Goal: Task Accomplishment & Management: Use online tool/utility

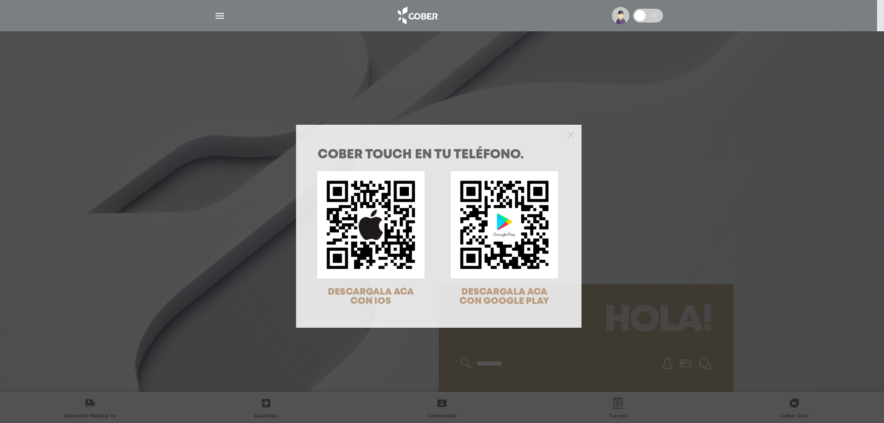
click at [570, 135] on div at bounding box center [438, 134] width 285 height 18
click at [567, 137] on icon "Close" at bounding box center [570, 135] width 7 height 7
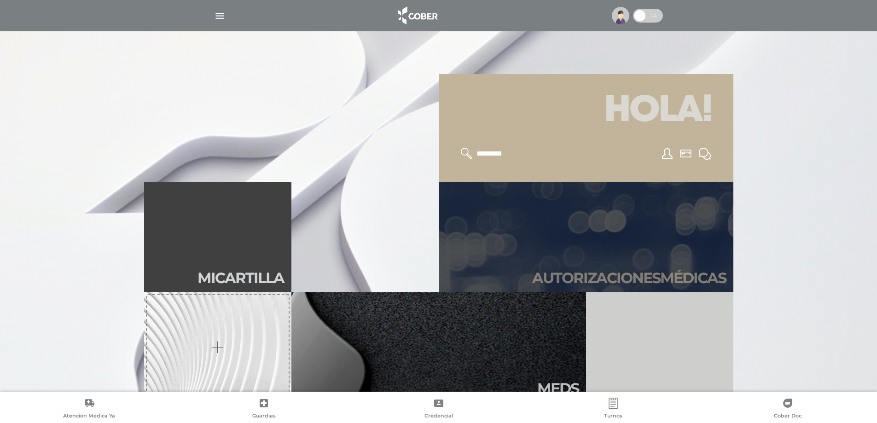
scroll to position [230, 0]
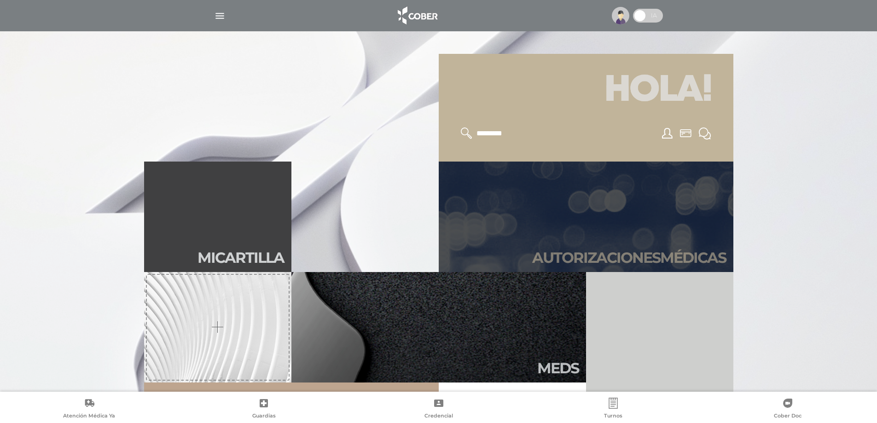
click at [548, 223] on link "Autori zaciones médicas" at bounding box center [586, 217] width 295 height 110
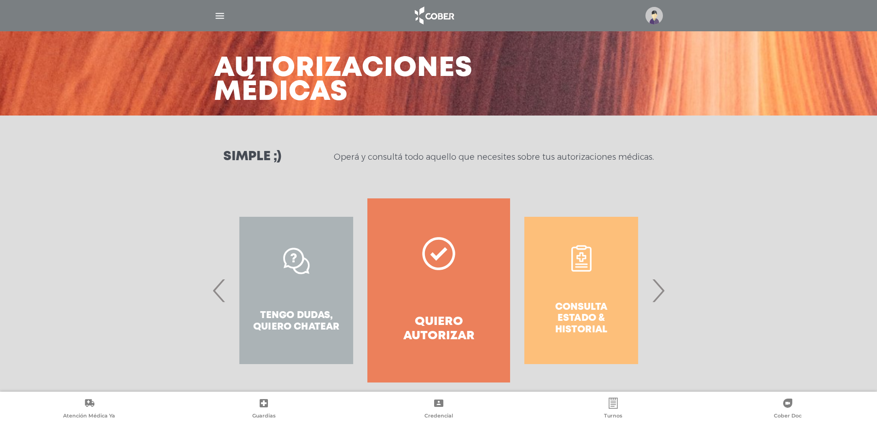
scroll to position [39, 0]
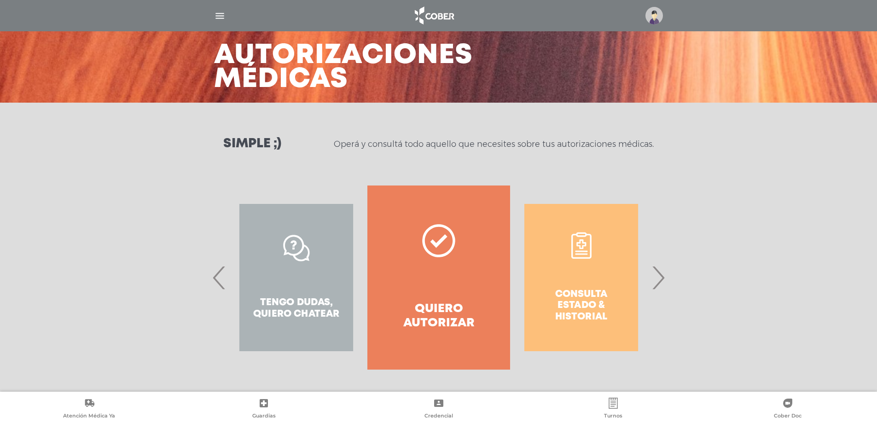
click at [663, 275] on span "›" at bounding box center [658, 278] width 18 height 50
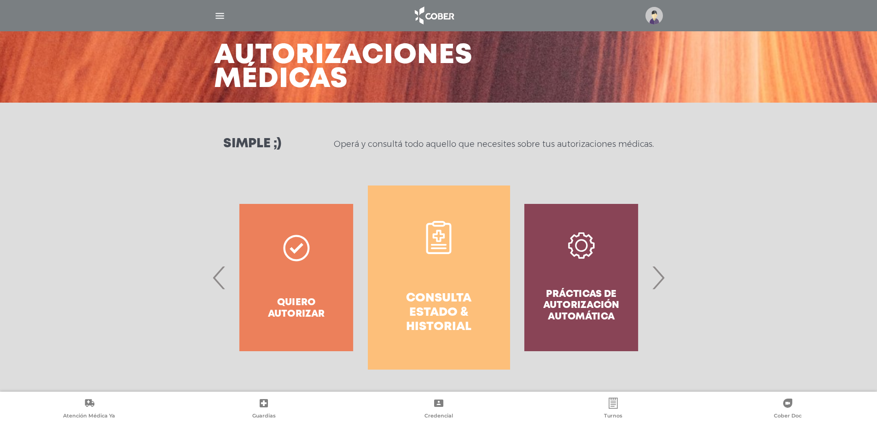
click at [446, 305] on h4 "Consulta estado & historial" at bounding box center [438, 312] width 109 height 43
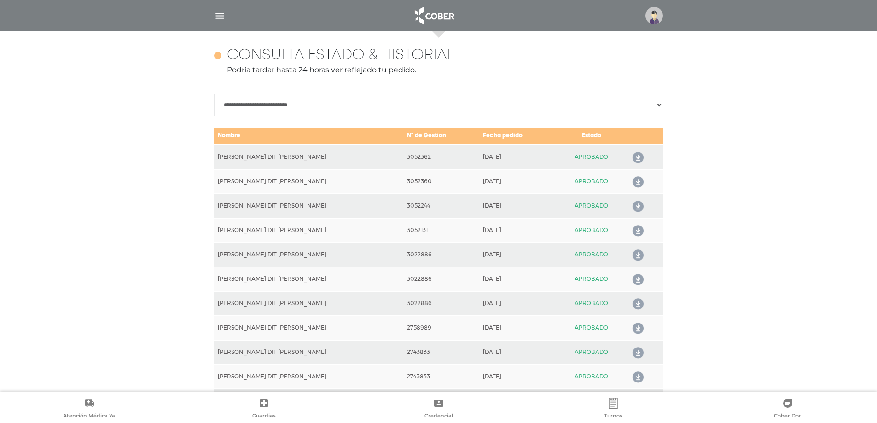
scroll to position [409, 0]
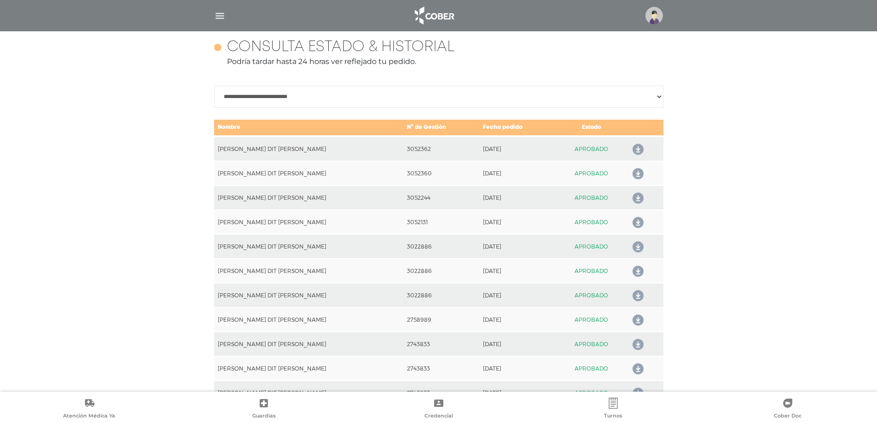
click at [220, 21] on img "button" at bounding box center [220, 16] width 12 height 12
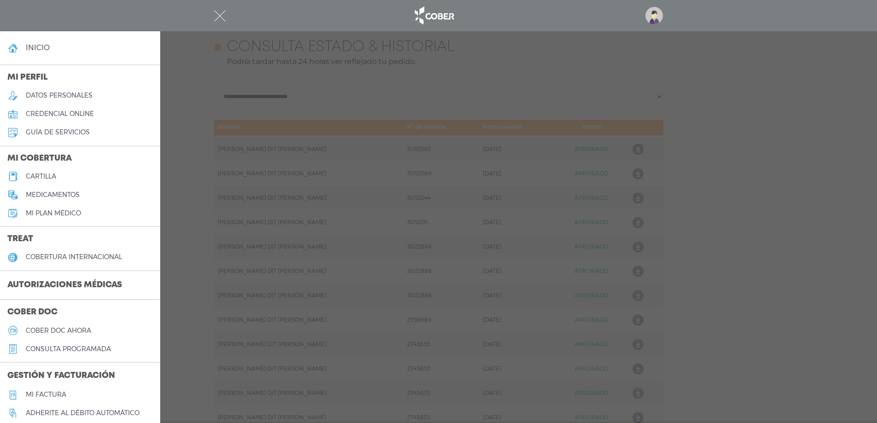
click at [62, 289] on h3 "Autorizaciones médicas" at bounding box center [64, 285] width 129 height 17
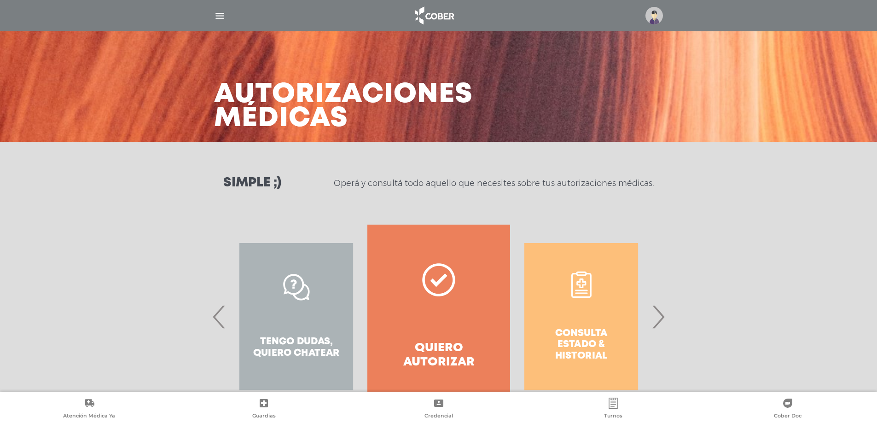
click at [662, 318] on span "›" at bounding box center [658, 317] width 18 height 50
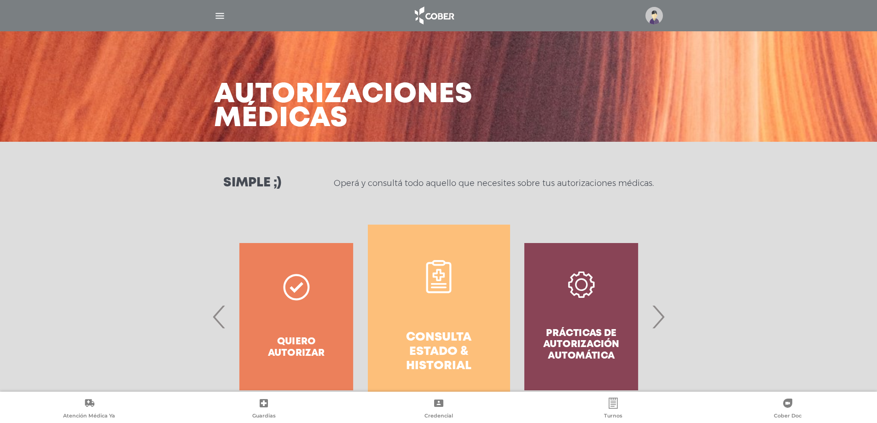
click at [662, 318] on span "›" at bounding box center [658, 317] width 18 height 50
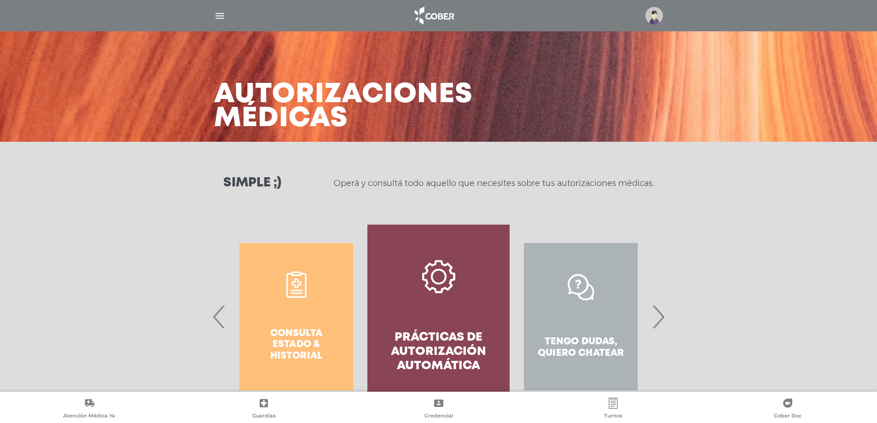
click at [662, 318] on span "›" at bounding box center [658, 317] width 18 height 50
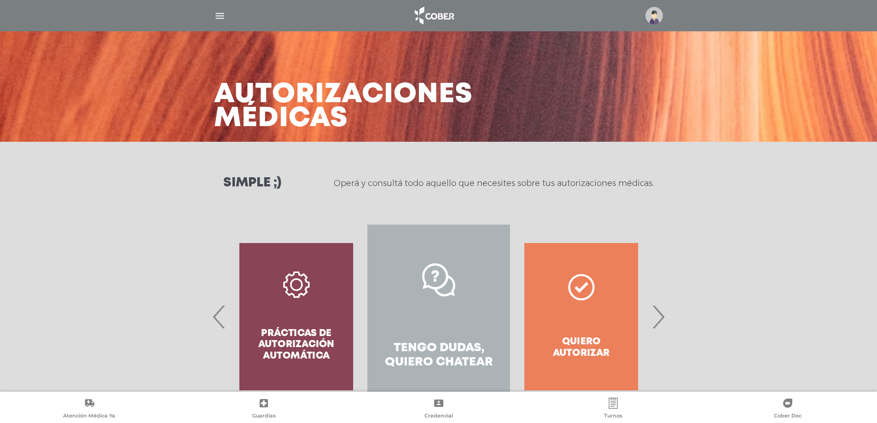
click at [662, 318] on span "›" at bounding box center [658, 317] width 18 height 50
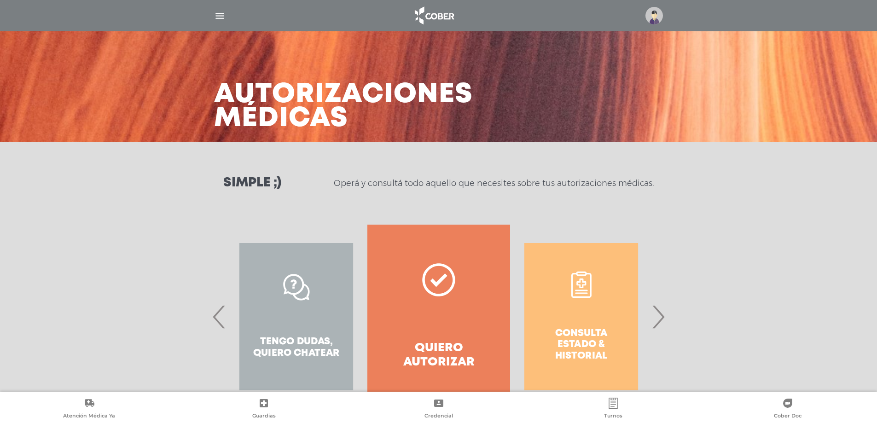
click at [661, 318] on span "›" at bounding box center [658, 317] width 18 height 50
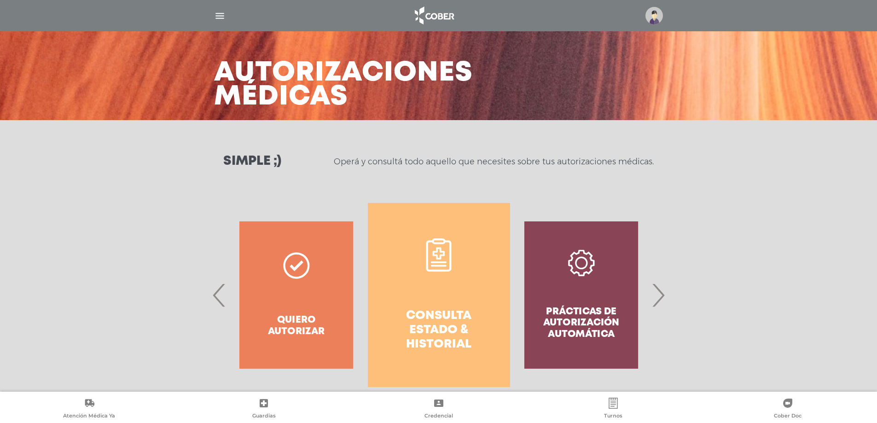
scroll to position [39, 0]
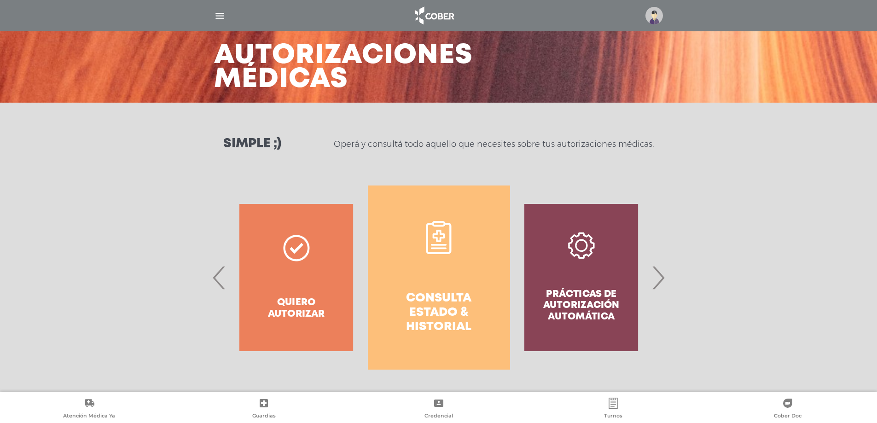
click at [657, 278] on span "›" at bounding box center [658, 278] width 18 height 50
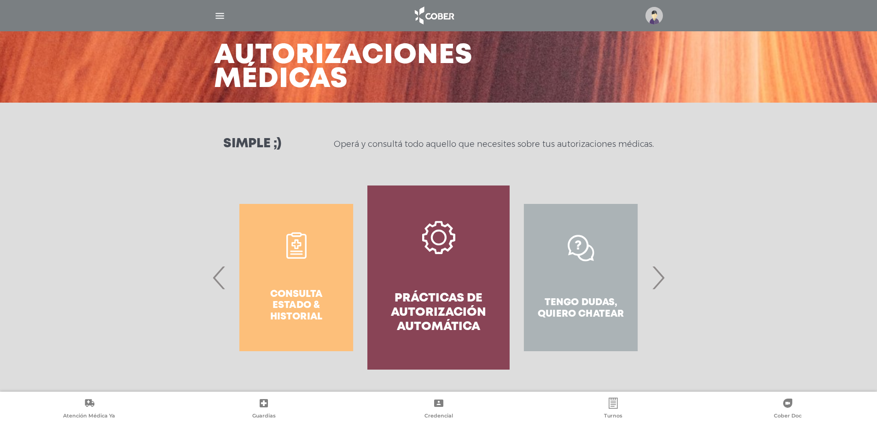
click at [657, 278] on span "›" at bounding box center [658, 278] width 18 height 50
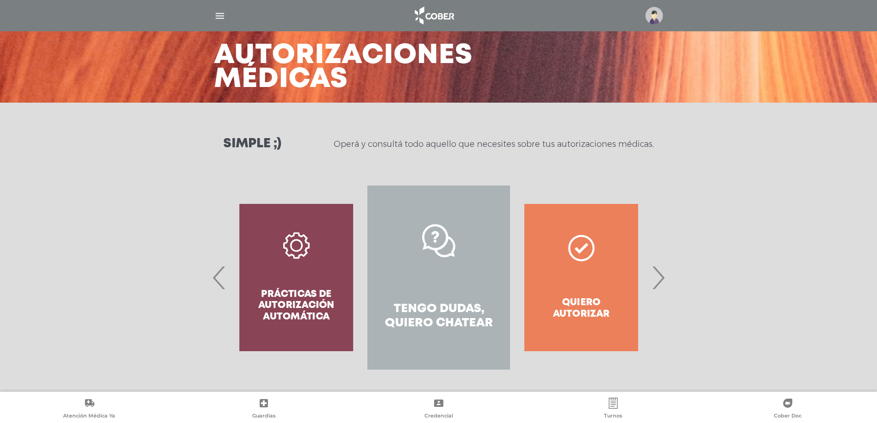
click at [656, 278] on span "›" at bounding box center [658, 278] width 18 height 50
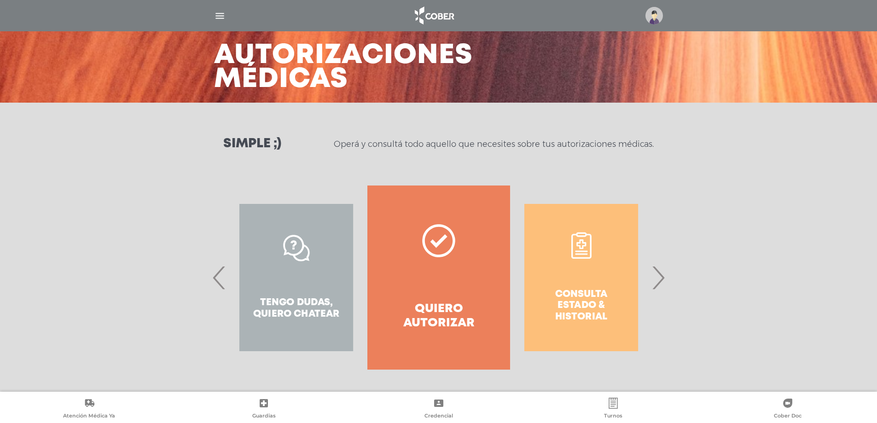
click at [425, 292] on link "Quiero autorizar" at bounding box center [438, 278] width 142 height 184
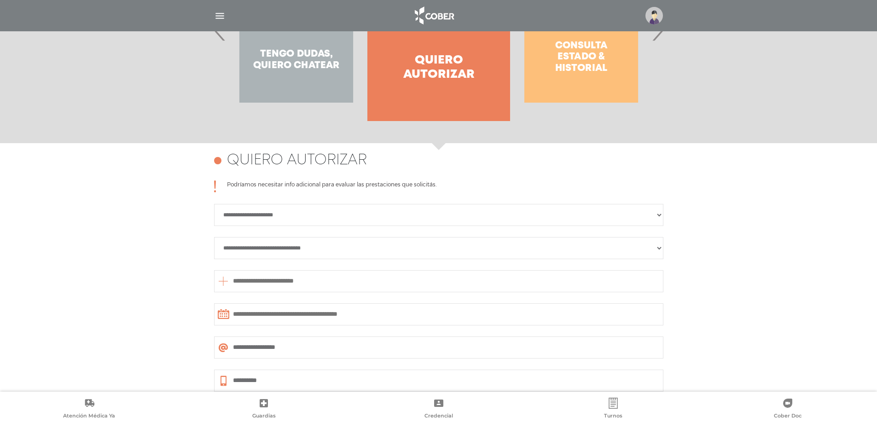
scroll to position [400, 0]
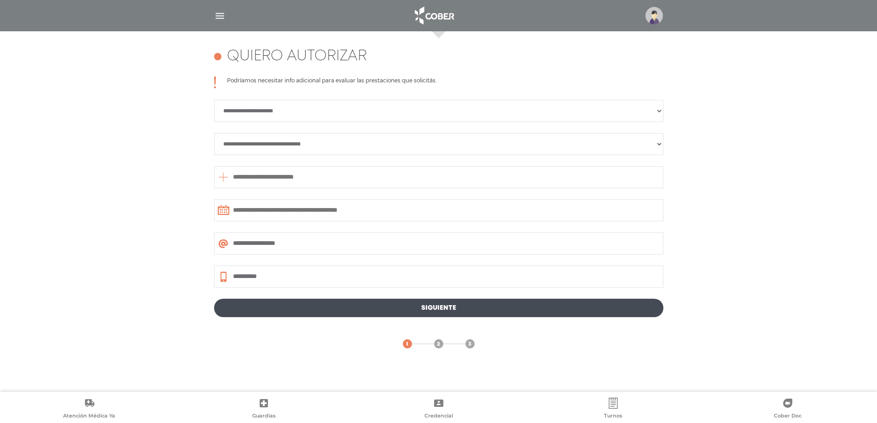
click at [217, 18] on img "button" at bounding box center [220, 16] width 12 height 12
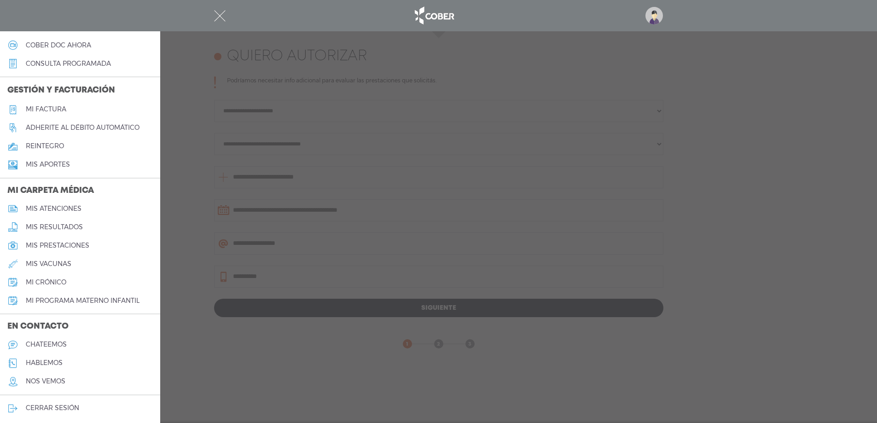
scroll to position [287, 0]
click at [65, 341] on h5 "chateemos" at bounding box center [46, 343] width 41 height 8
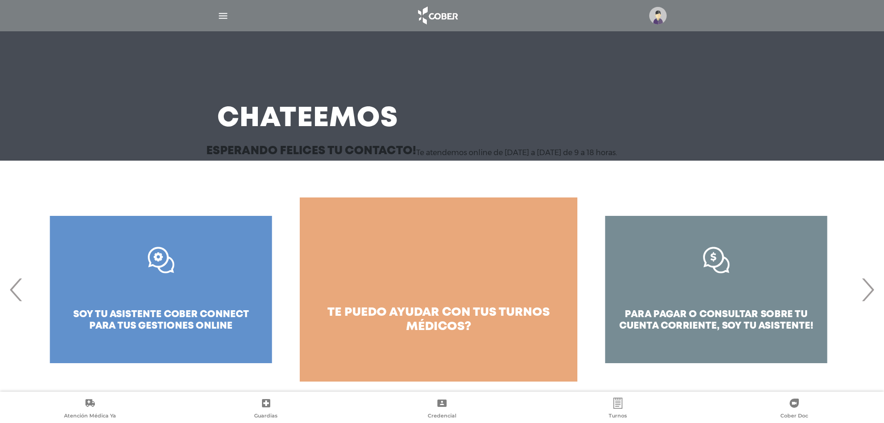
click at [867, 286] on span "›" at bounding box center [868, 290] width 18 height 50
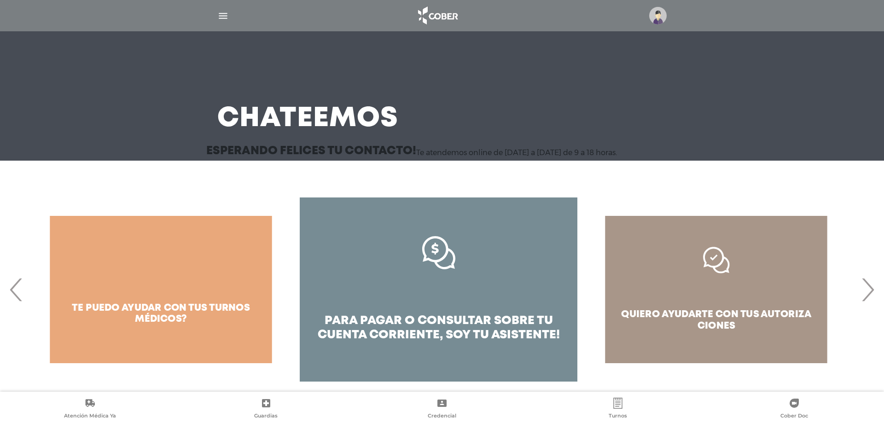
click at [867, 285] on span "›" at bounding box center [868, 290] width 18 height 50
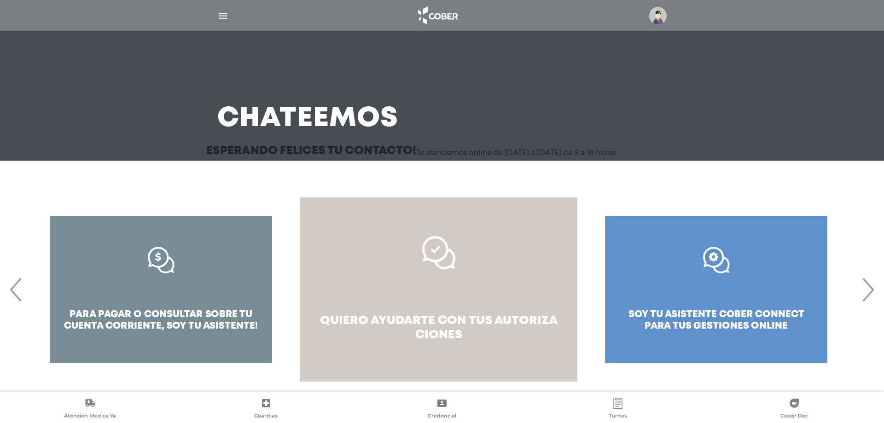
click at [463, 283] on link "quiero ayudarte con tus autoriza ciones" at bounding box center [439, 290] width 278 height 184
